Goal: Register for event/course

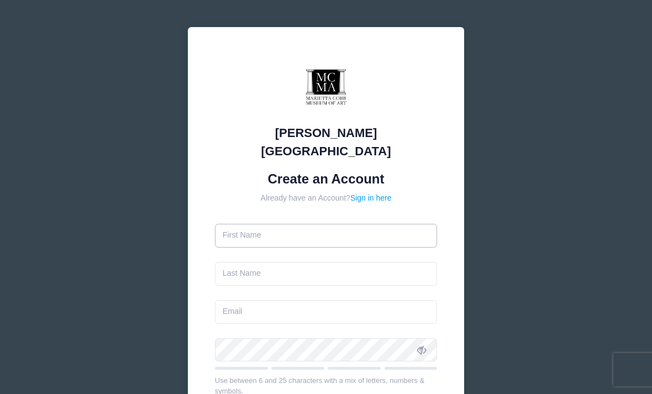
click at [314, 224] on input "text" at bounding box center [326, 236] width 223 height 24
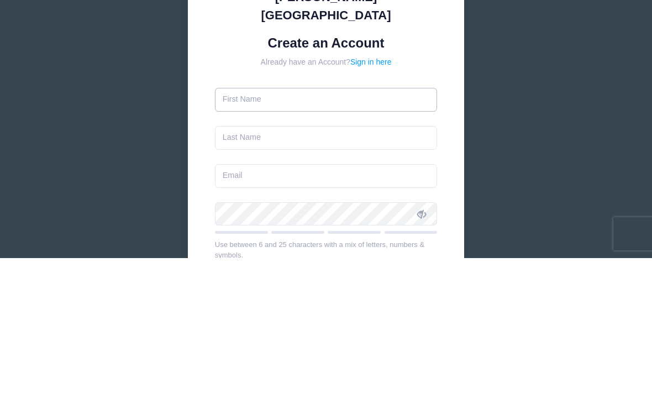
type input "[PERSON_NAME]"
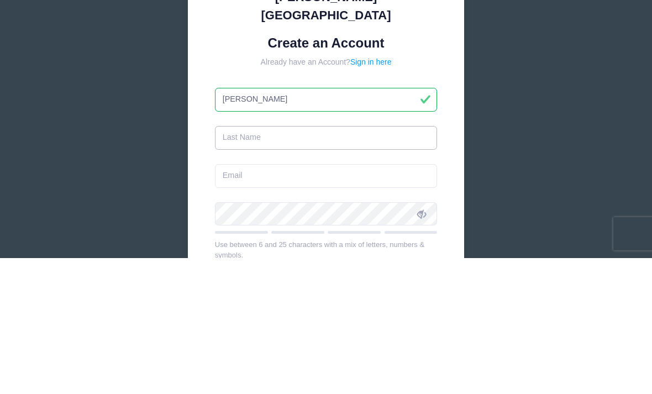
type input "[PERSON_NAME]"
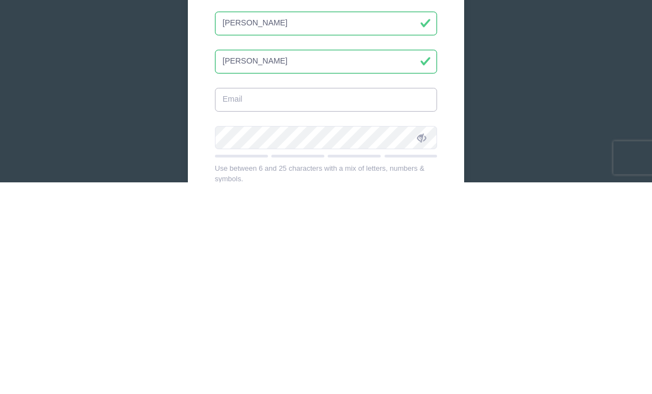
type input "[EMAIL_ADDRESS][DOMAIN_NAME]"
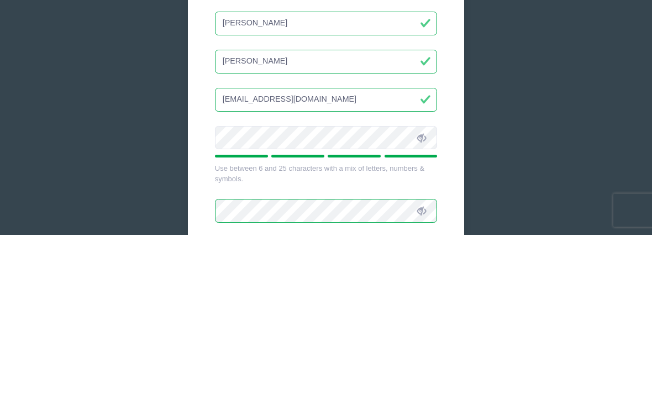
scroll to position [206, 0]
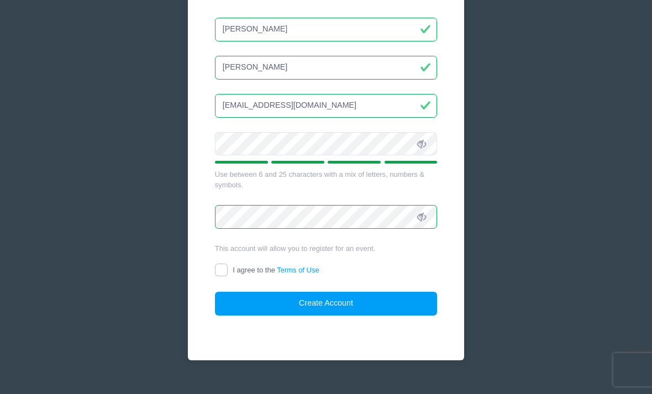
click at [223, 263] on input "I agree to the Terms of Use" at bounding box center [221, 269] width 13 height 13
checkbox input "true"
click at [332, 292] on button "Create Account" at bounding box center [326, 304] width 223 height 24
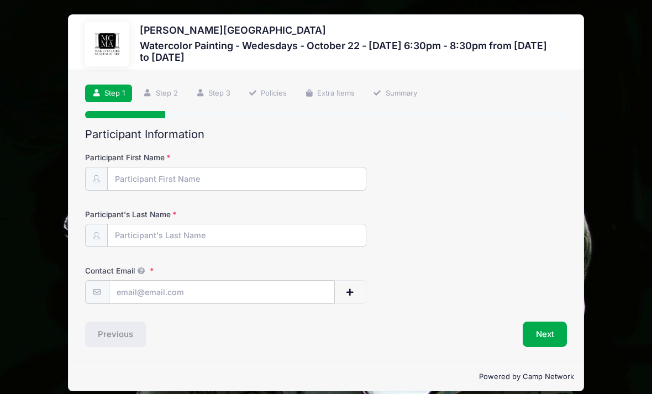
click at [310, 382] on p "Powered by Camp Network" at bounding box center [326, 376] width 496 height 11
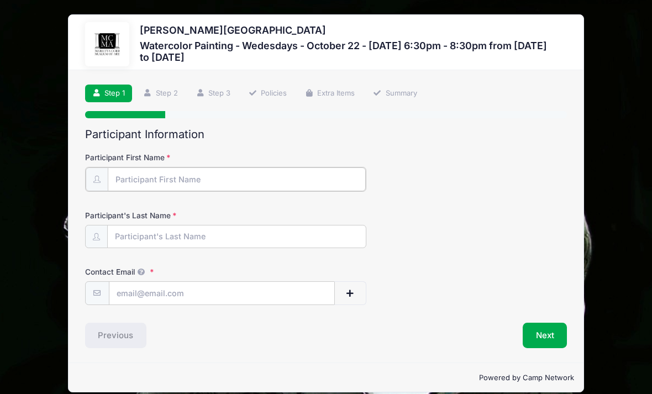
click at [258, 176] on input "Participant First Name" at bounding box center [237, 179] width 258 height 24
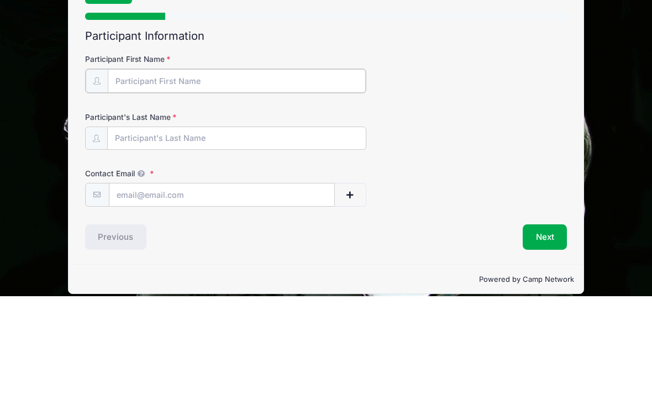
type input "[PERSON_NAME]"
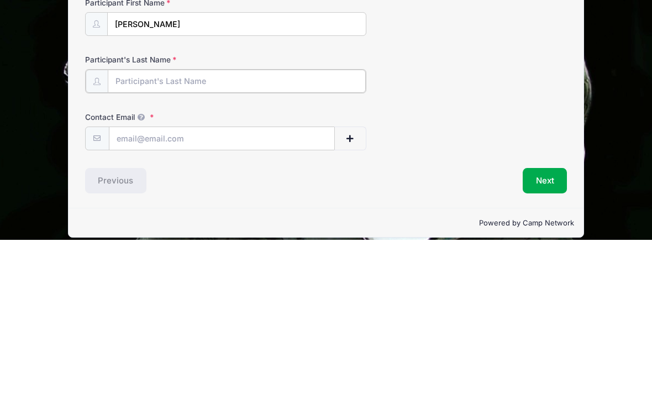
type input "[PERSON_NAME]"
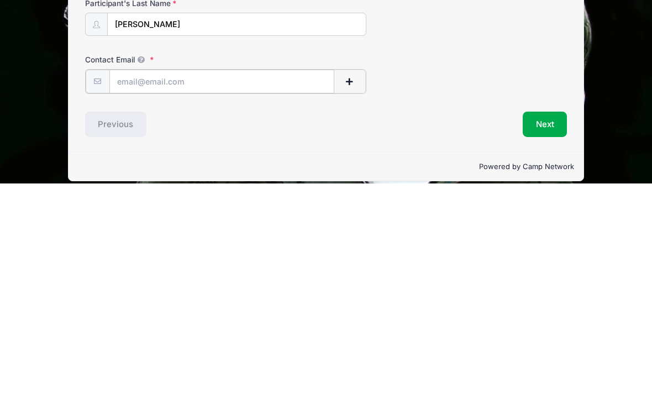
type input "[EMAIL_ADDRESS][DOMAIN_NAME]"
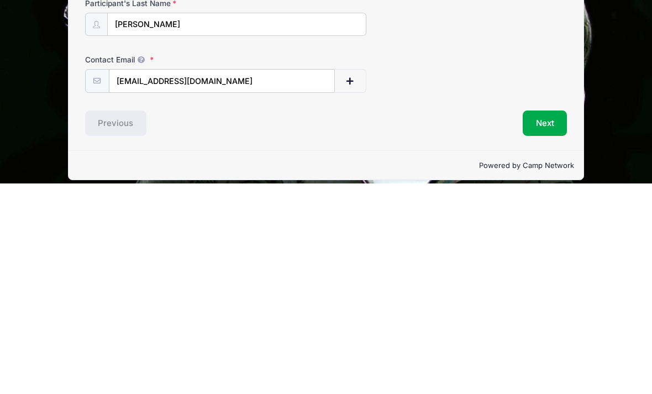
scroll to position [21, 0]
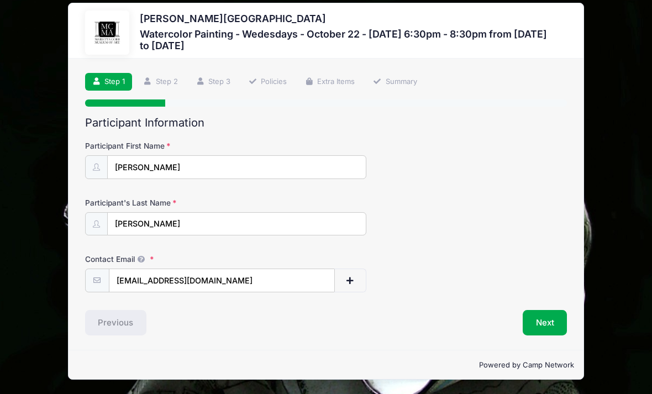
click at [544, 310] on button "Next" at bounding box center [544, 322] width 45 height 25
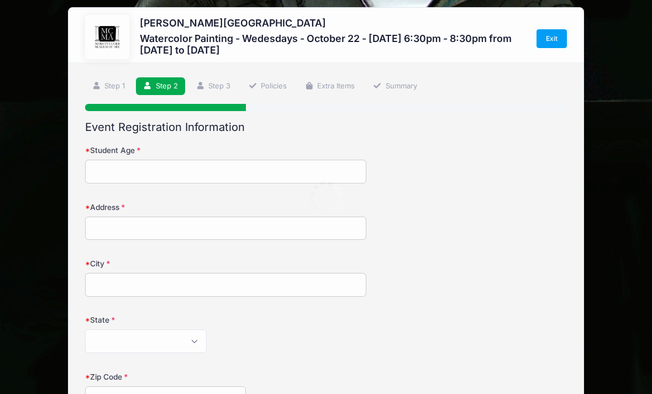
scroll to position [0, 0]
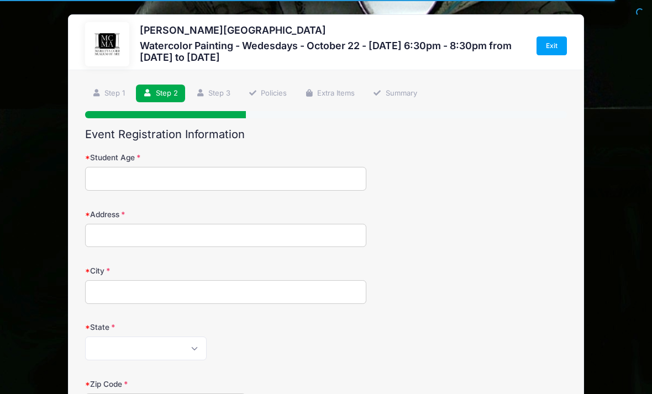
click at [102, 176] on input "Student Age" at bounding box center [225, 179] width 281 height 24
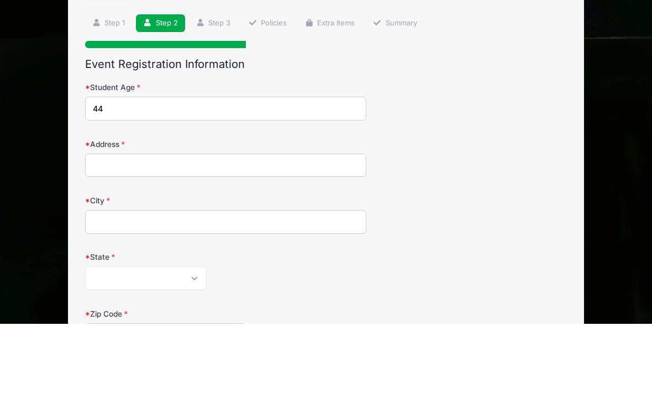
type input "44"
click at [120, 224] on input "Address" at bounding box center [225, 236] width 281 height 24
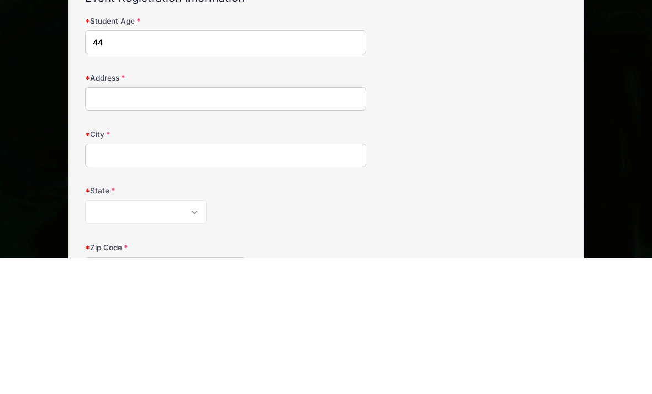
type input "816 Mimosa Dr [PERSON_NAME]"
type input "Marietta"
select select "GA"
type input "30060"
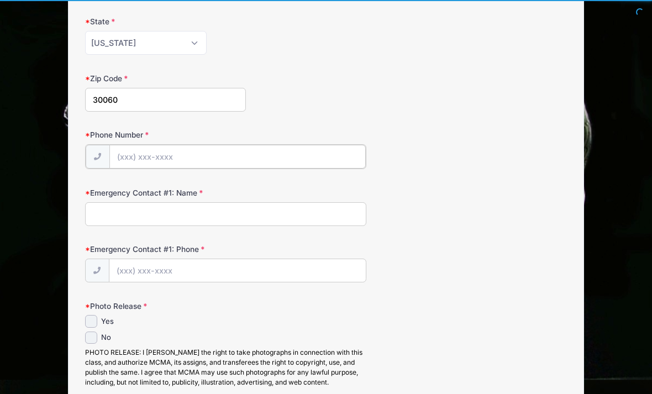
click at [177, 154] on input "Phone Number" at bounding box center [237, 157] width 256 height 24
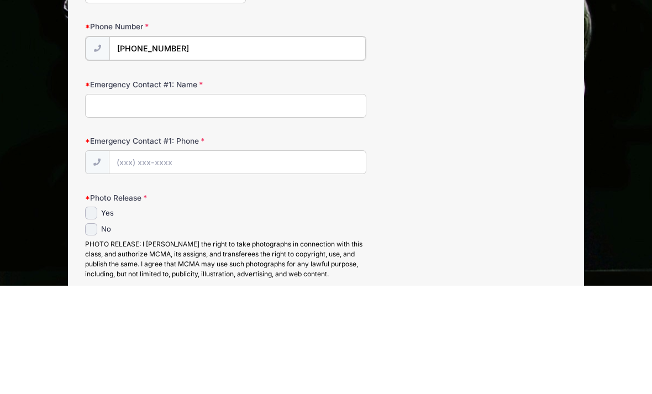
type input "[PHONE_NUMBER]"
click at [167, 202] on input "Emergency Contact #1: Name" at bounding box center [225, 214] width 281 height 24
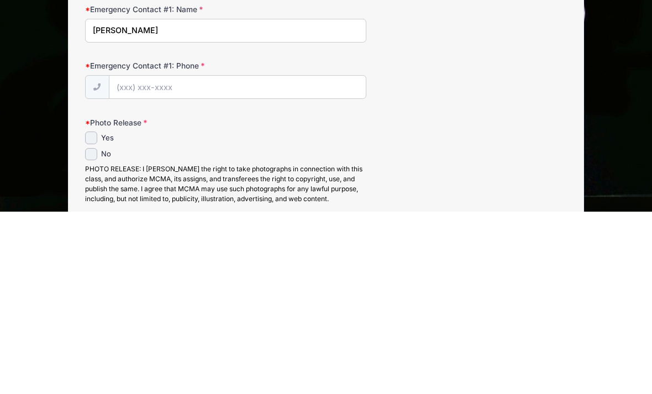
type input "[PERSON_NAME]"
click at [222, 258] on input "Emergency Contact #1: Phone" at bounding box center [237, 270] width 256 height 24
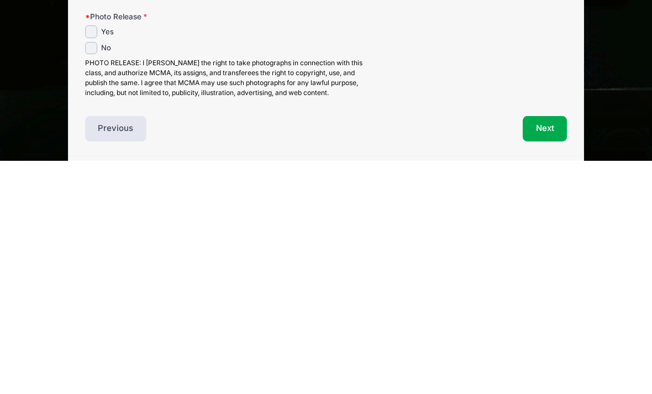
scroll to position [365, 0]
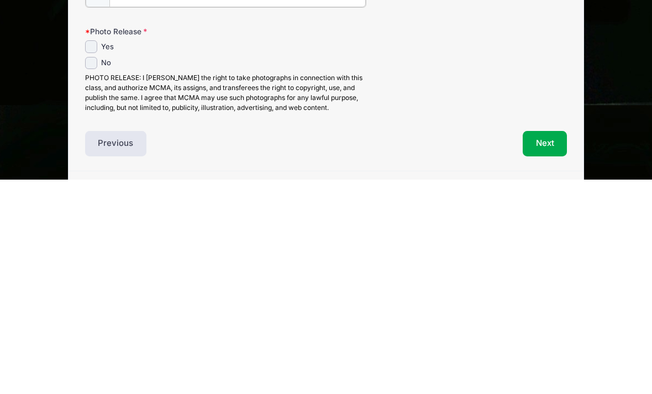
type input "[PHONE_NUMBER]"
click at [92, 254] on input "Yes" at bounding box center [91, 260] width 13 height 13
checkbox input "true"
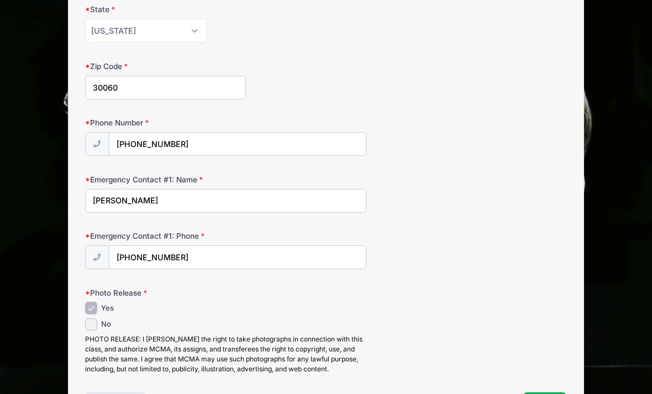
scroll to position [361, 0]
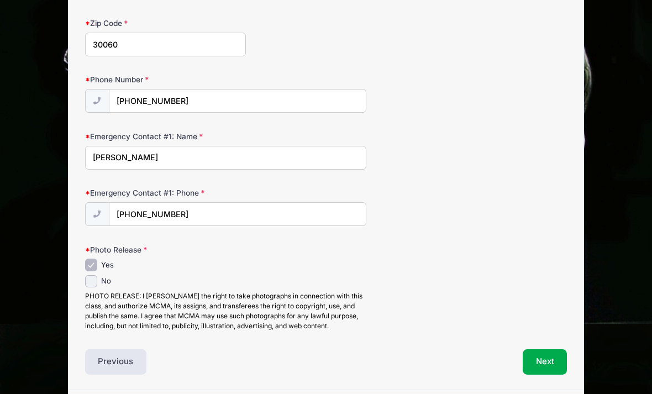
click at [546, 369] on button "Next" at bounding box center [544, 361] width 45 height 25
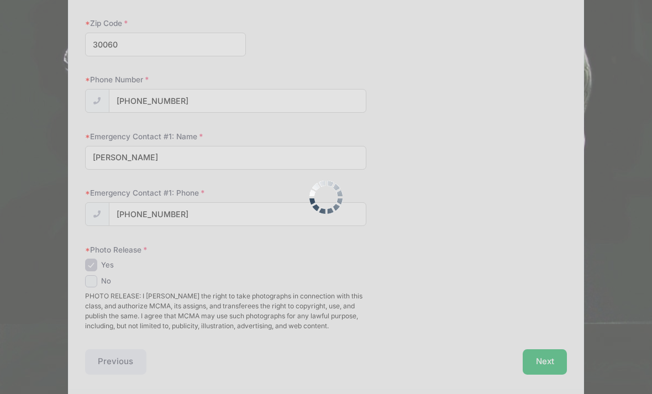
scroll to position [0, 0]
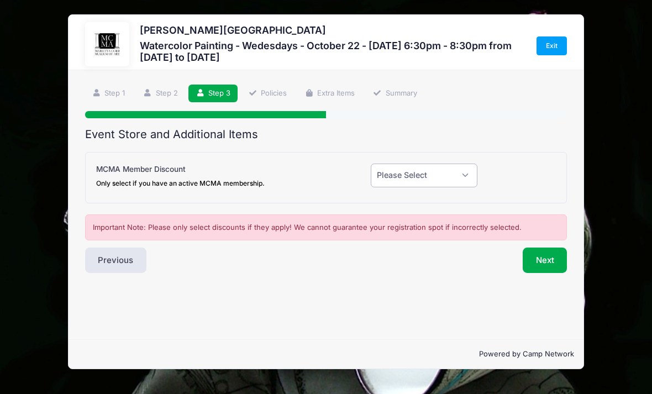
click at [458, 166] on select "Please Select Yes (-$20.00) No" at bounding box center [424, 175] width 107 height 24
select select "0"
click at [549, 261] on button "Next" at bounding box center [544, 259] width 45 height 25
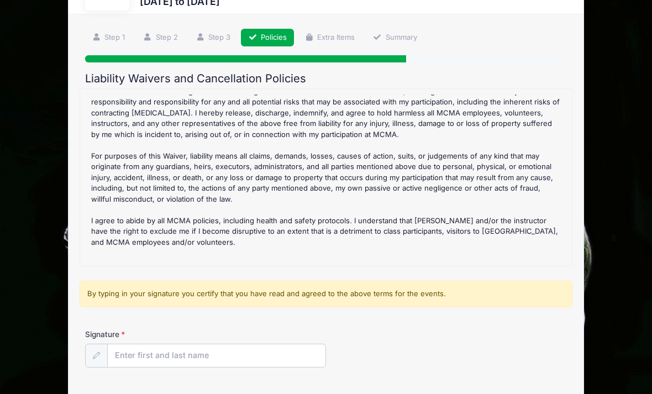
scroll to position [108, 0]
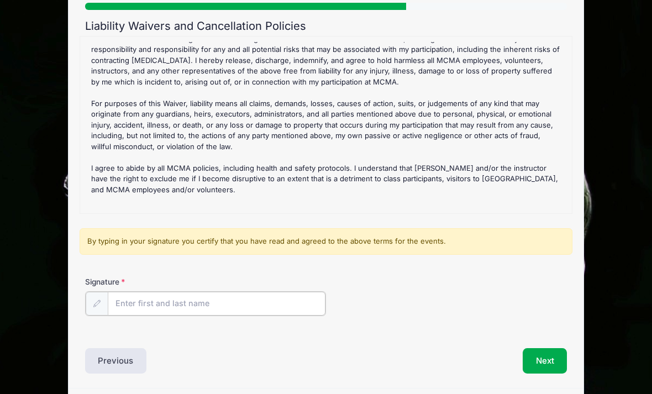
click at [147, 291] on div at bounding box center [205, 303] width 241 height 25
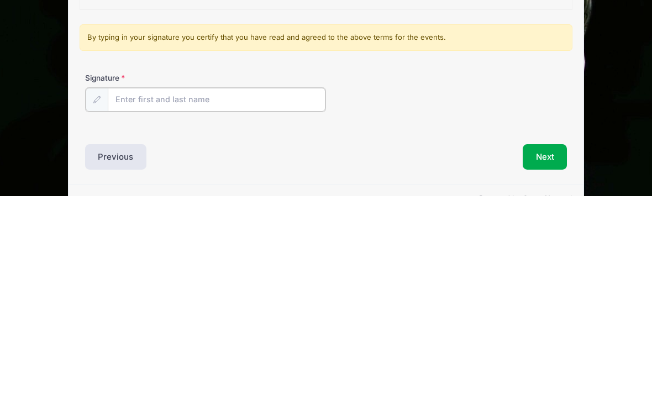
type input "[PERSON_NAME]"
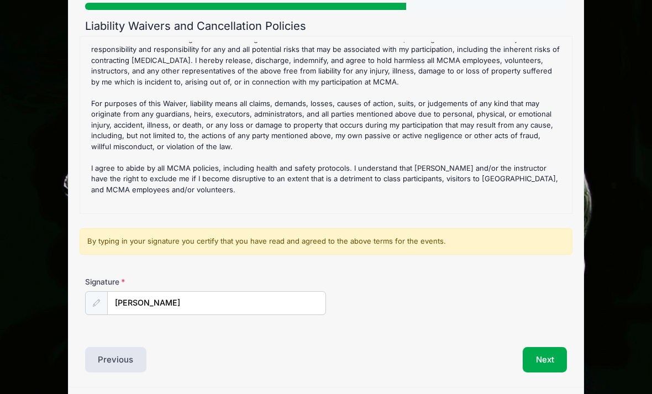
click at [546, 359] on button "Next" at bounding box center [544, 359] width 45 height 25
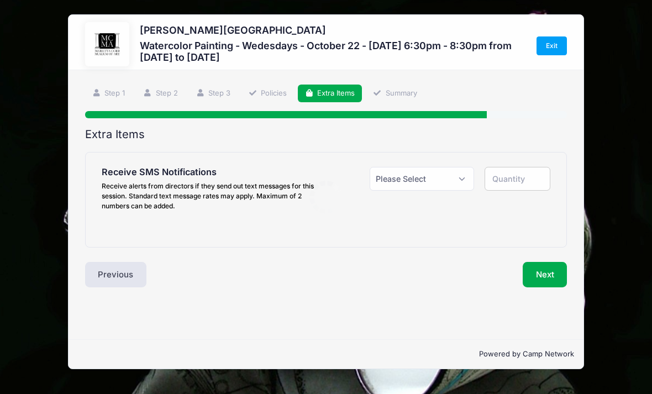
scroll to position [0, 0]
click at [433, 178] on select "Please Select Yes ($0.00) No" at bounding box center [421, 179] width 104 height 24
select select "1"
type input "1"
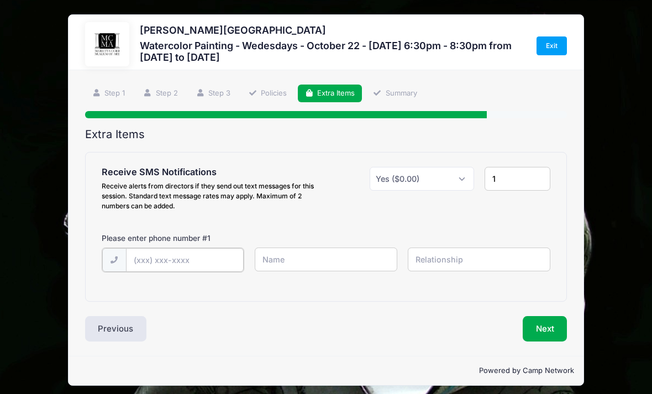
click at [195, 250] on input "text" at bounding box center [185, 260] width 118 height 24
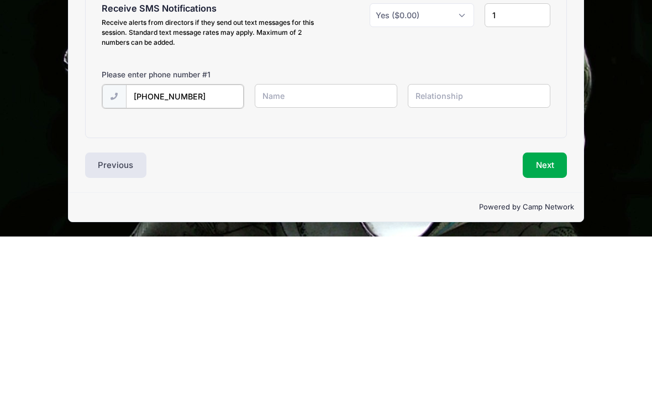
type input "[PHONE_NUMBER]"
click at [346, 242] on input "text" at bounding box center [326, 254] width 142 height 24
type input "[PERSON_NAME]"
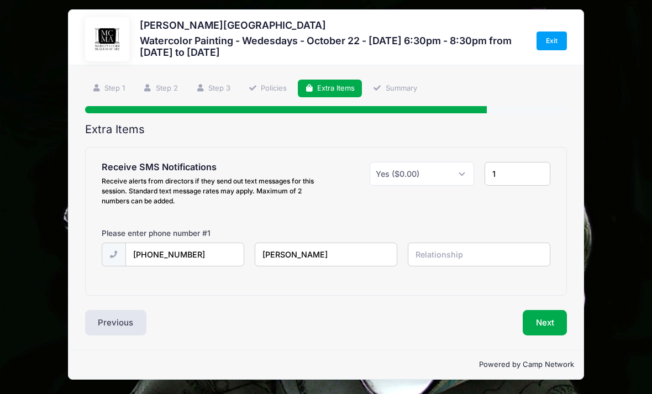
click at [438, 242] on input "text" at bounding box center [479, 254] width 142 height 24
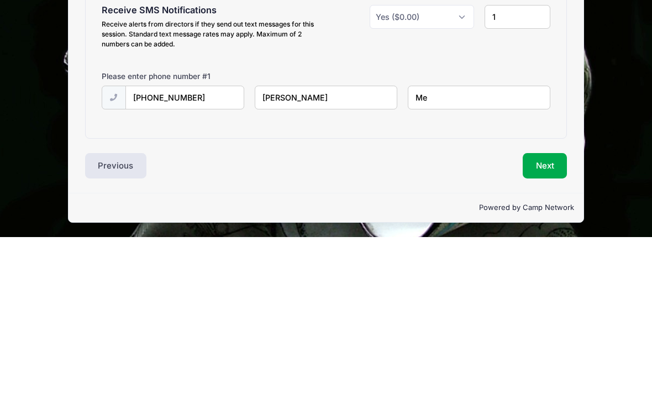
type input "Me"
click at [546, 310] on button "Next" at bounding box center [544, 322] width 45 height 25
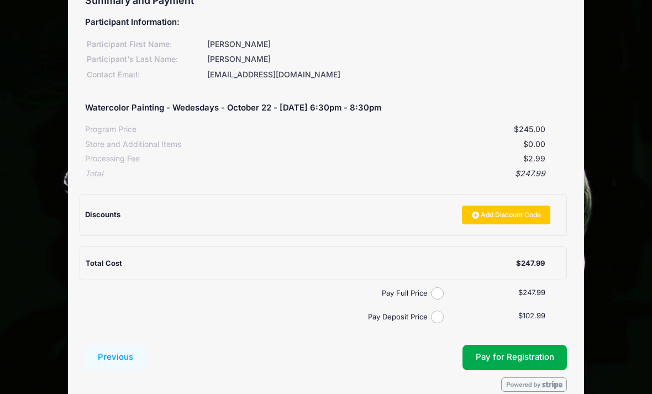
scroll to position [147, 0]
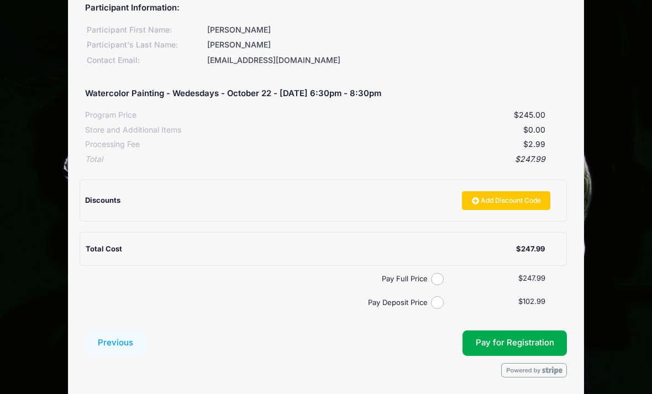
click at [440, 296] on input "Pay Deposit Price" at bounding box center [437, 302] width 13 height 13
radio input "true"
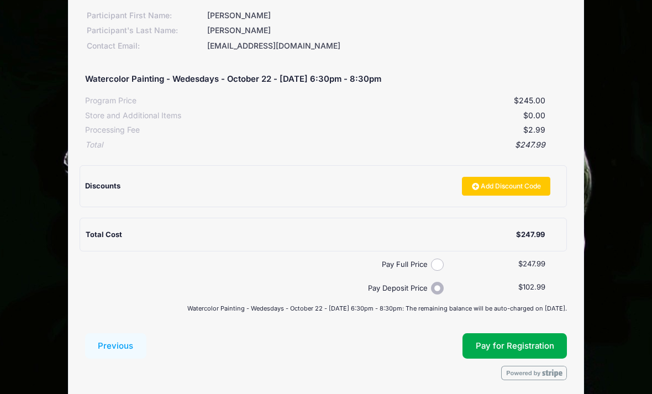
scroll to position [165, 0]
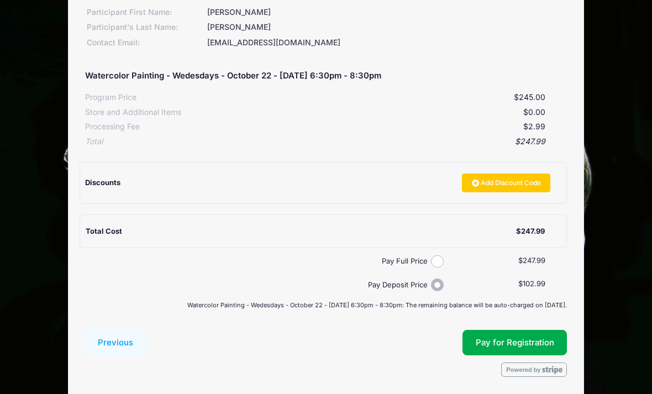
click at [551, 340] on button "Pay for Registration" at bounding box center [514, 342] width 105 height 25
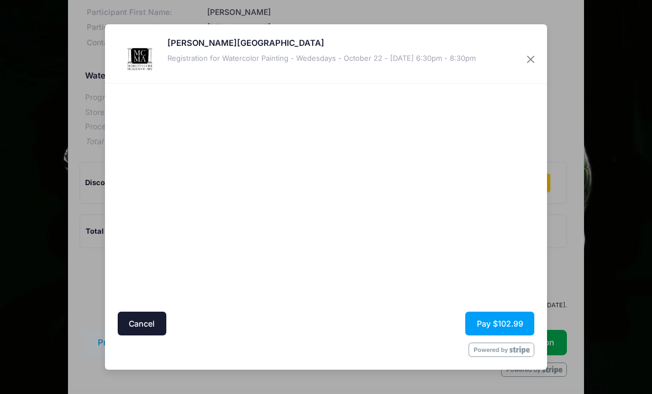
click at [530, 69] on button "Close" at bounding box center [531, 59] width 20 height 20
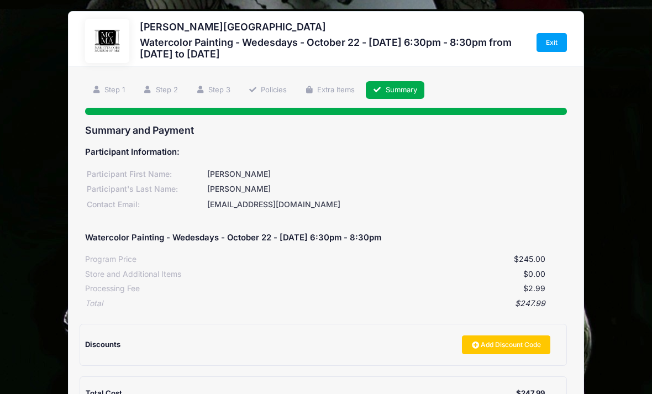
scroll to position [0, 0]
